Goal: Task Accomplishment & Management: Use online tool/utility

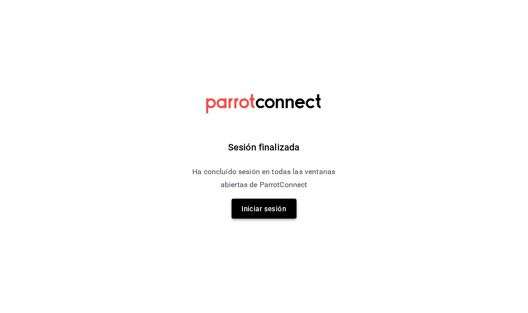
click at [261, 210] on font "Iniciar sesión" at bounding box center [264, 209] width 45 height 8
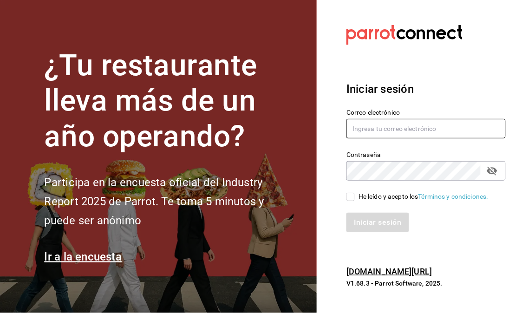
type input "administracion@restaurantelatino.com"
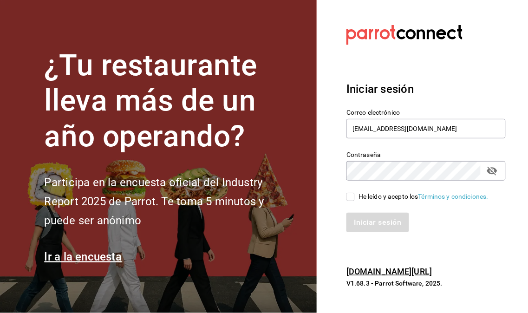
click at [352, 194] on input "He leído y acepto los Términos y condiciones." at bounding box center [351, 197] width 8 height 8
checkbox input "true"
click at [385, 225] on font "Iniciar sesión" at bounding box center [378, 222] width 47 height 9
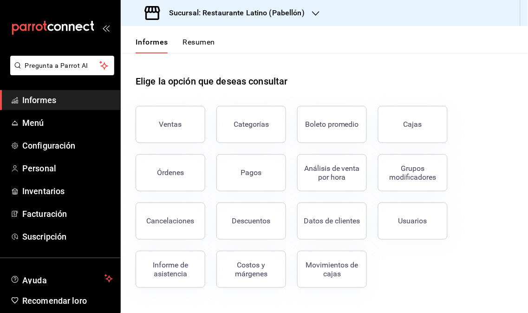
click at [312, 14] on icon "button" at bounding box center [315, 13] width 7 height 7
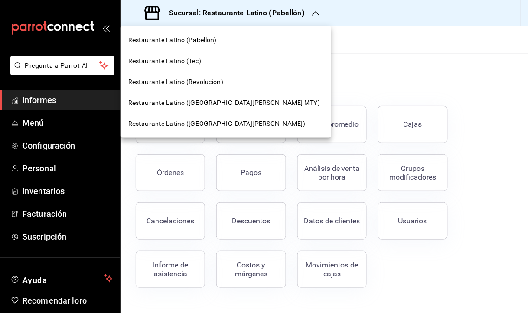
click at [166, 86] on span "Restaurante Latino (Revolucion)" at bounding box center [175, 82] width 95 height 10
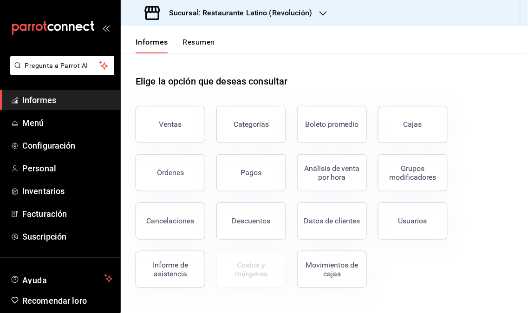
click at [85, 91] on link "Informes" at bounding box center [60, 100] width 120 height 20
click at [80, 96] on span "Informes" at bounding box center [67, 100] width 91 height 13
click at [182, 137] on button "Ventas" at bounding box center [171, 124] width 70 height 37
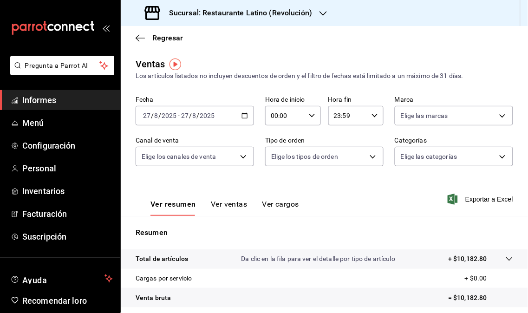
click at [317, 12] on div "Sucursal: Restaurante Latino (Revolución)" at bounding box center [229, 13] width 203 height 26
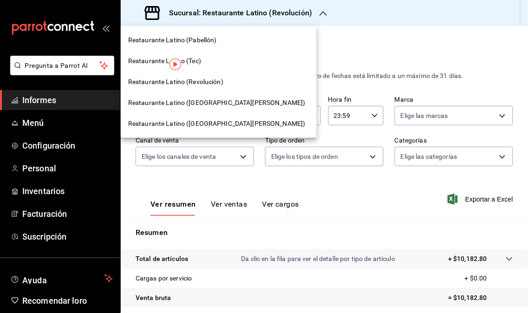
click at [227, 101] on font "Restaurante Latino ([GEOGRAPHIC_DATA][PERSON_NAME])" at bounding box center [217, 102] width 178 height 7
